Goal: Check status

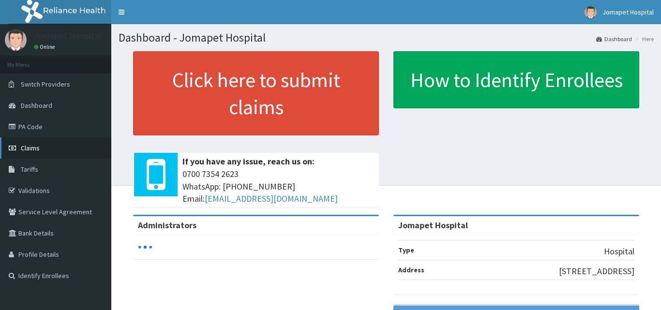
click at [26, 147] on span "Claims" at bounding box center [30, 148] width 19 height 9
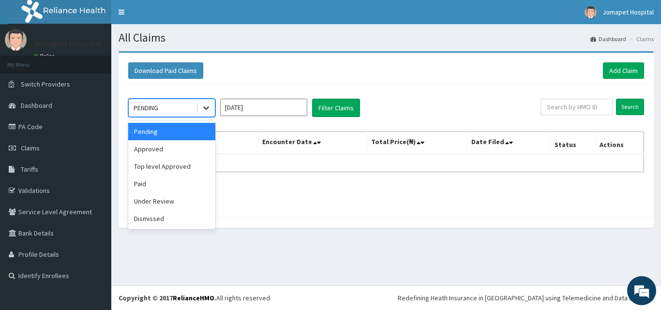
click at [207, 110] on icon at bounding box center [206, 108] width 10 height 10
click at [189, 150] on div "Approved" at bounding box center [171, 148] width 87 height 17
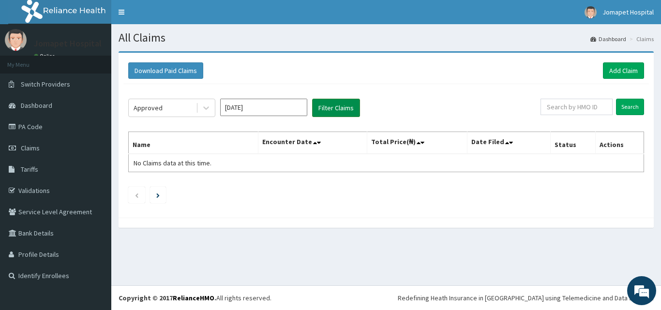
click at [346, 104] on button "Filter Claims" at bounding box center [336, 108] width 48 height 18
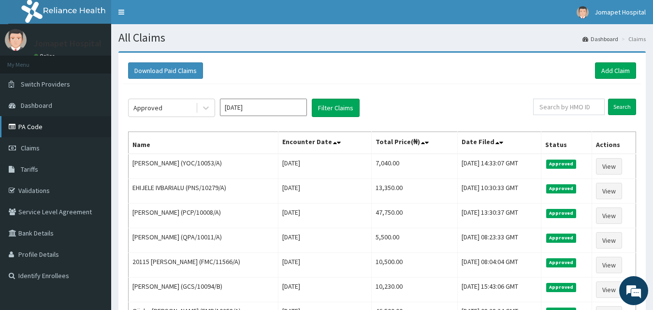
click at [28, 125] on link "PA Code" at bounding box center [55, 126] width 111 height 21
